Goal: Navigation & Orientation: Find specific page/section

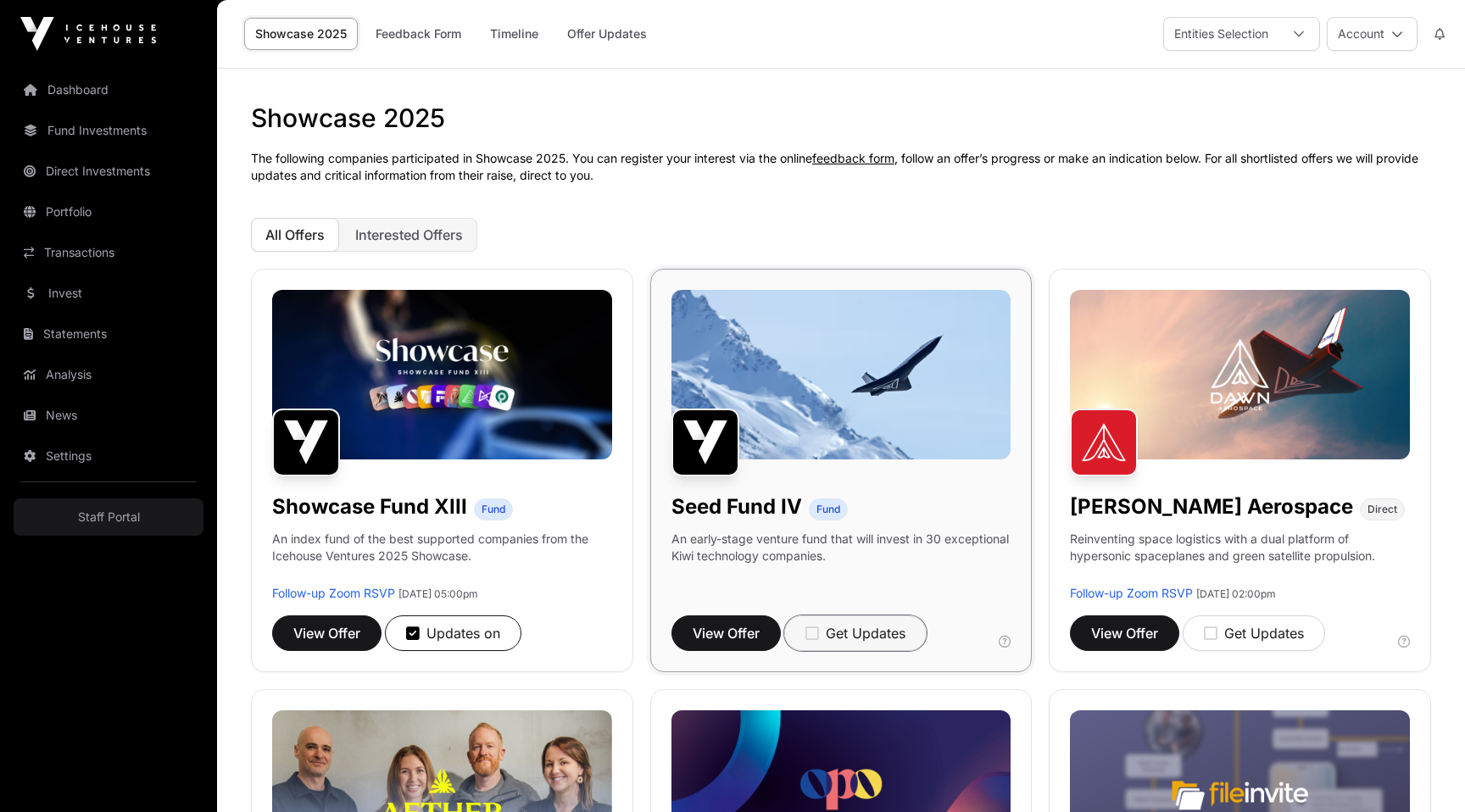
click at [858, 642] on div "Get Updates" at bounding box center [855, 633] width 100 height 20
click at [858, 642] on div "Updates on" at bounding box center [852, 633] width 94 height 20
click at [415, 38] on link "Feedback Form" at bounding box center [418, 34] width 108 height 32
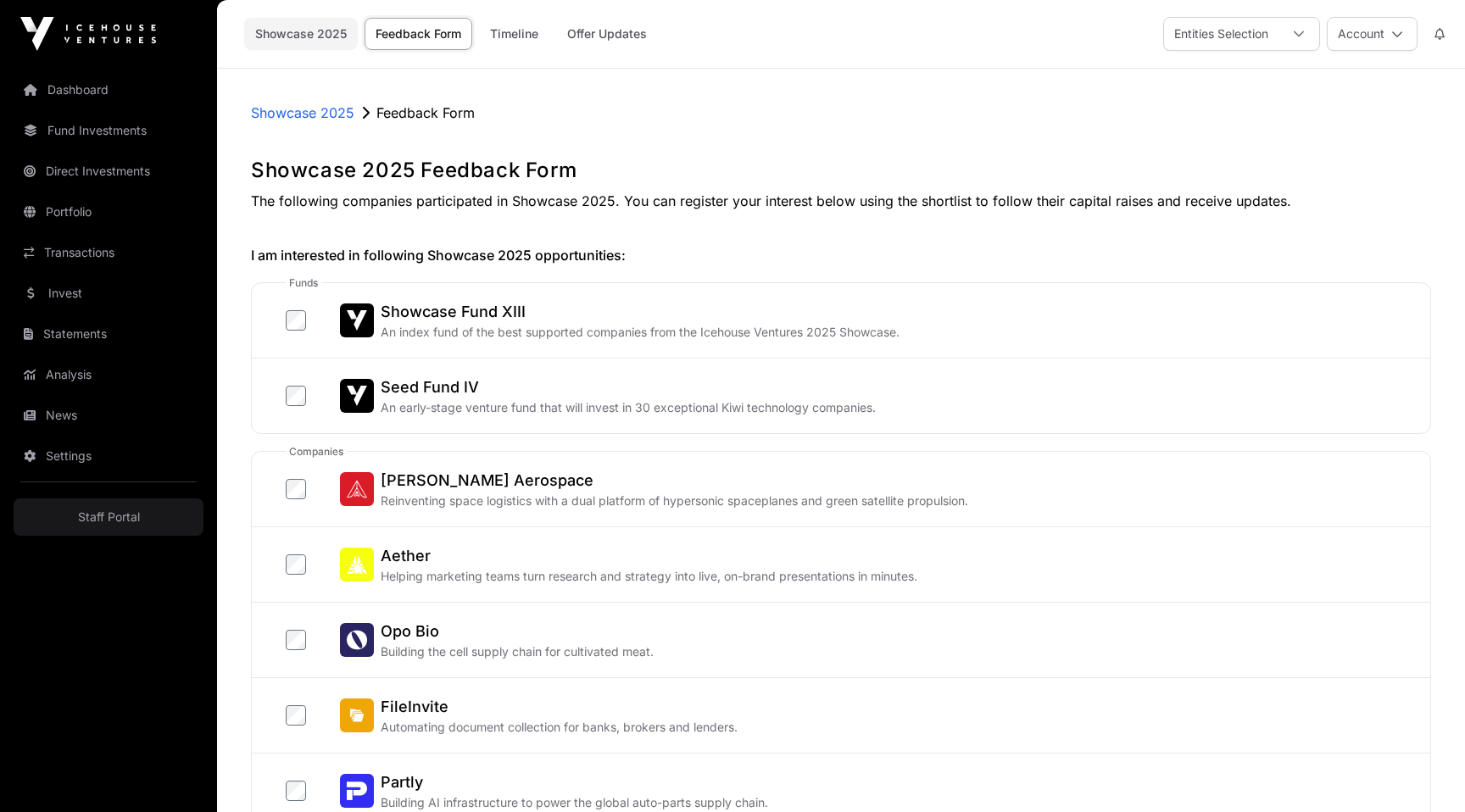
click at [300, 36] on link "Showcase 2025" at bounding box center [301, 34] width 114 height 32
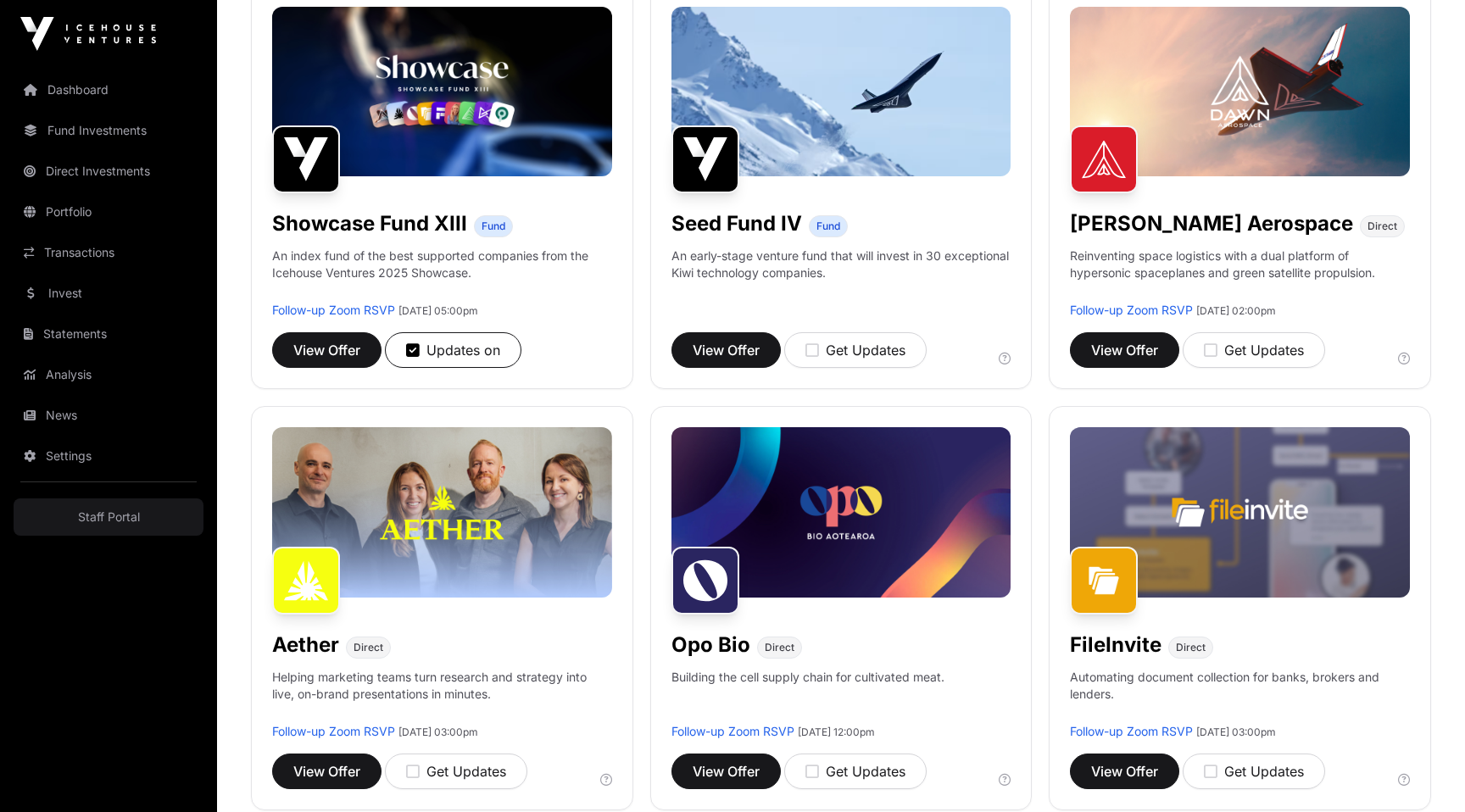
scroll to position [330, 0]
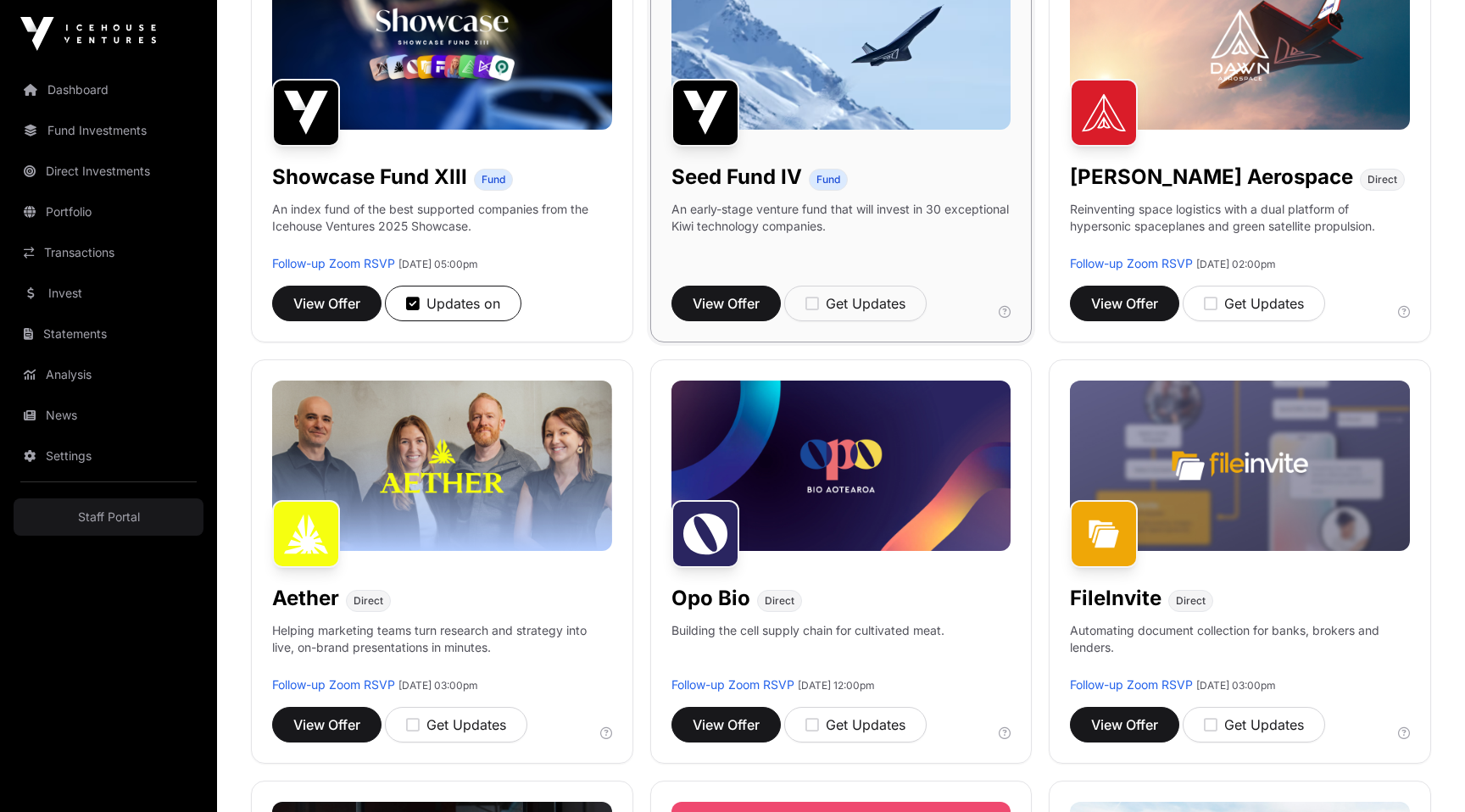
click at [805, 95] on img at bounding box center [842, 45] width 340 height 170
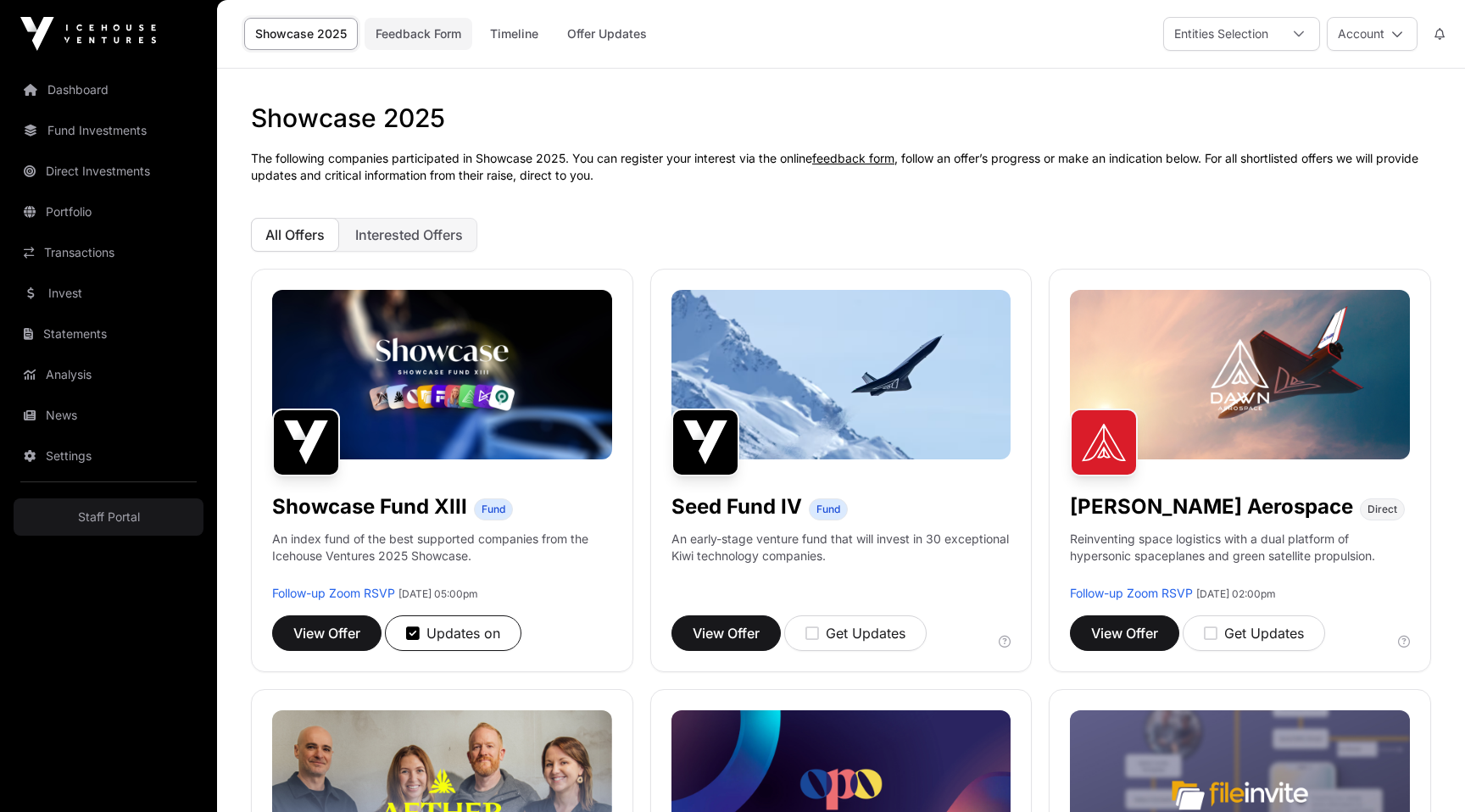
click at [404, 24] on link "Feedback Form" at bounding box center [418, 34] width 108 height 32
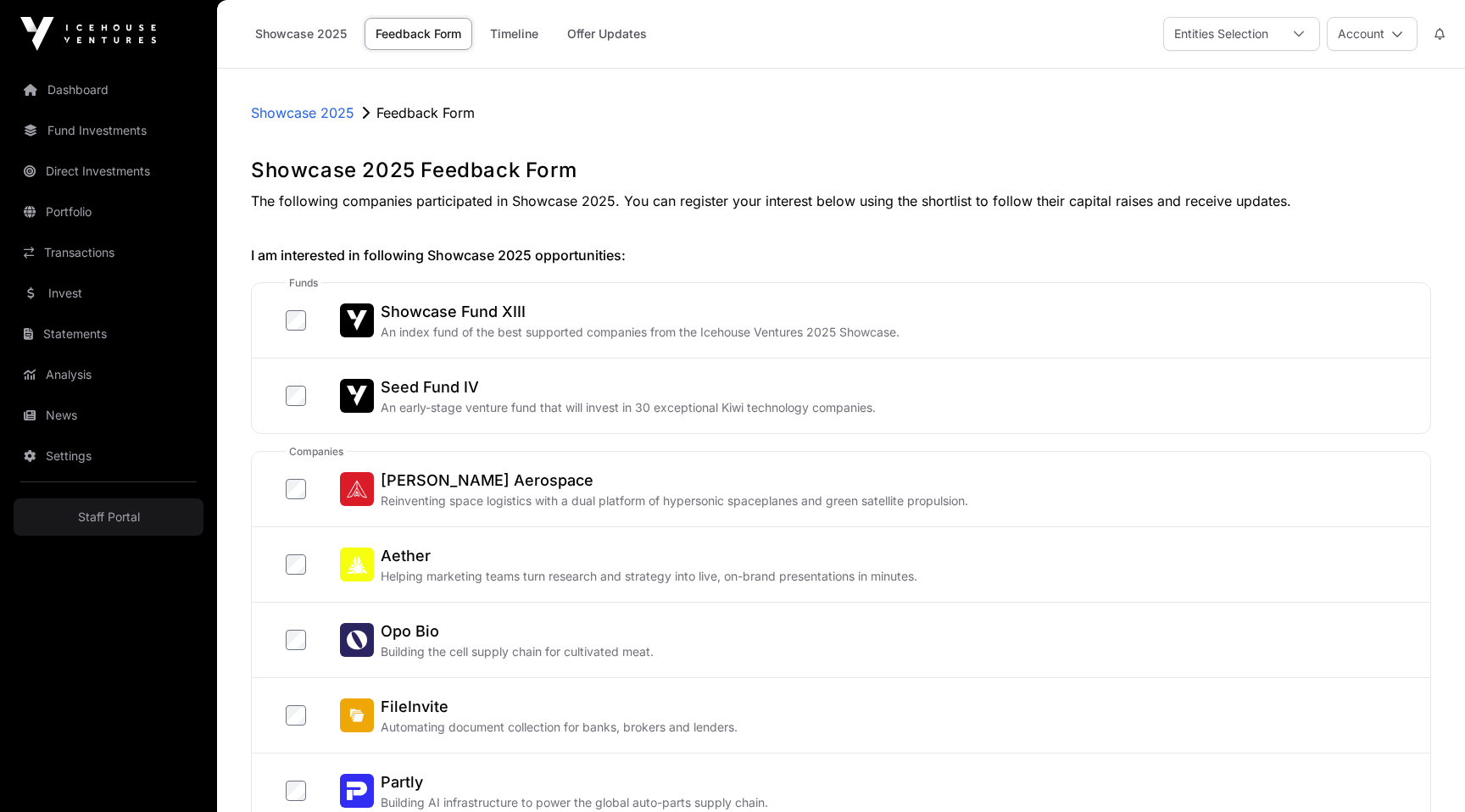
click at [298, 109] on p "Showcase 2025" at bounding box center [303, 113] width 103 height 20
